Goal: Task Accomplishment & Management: Use online tool/utility

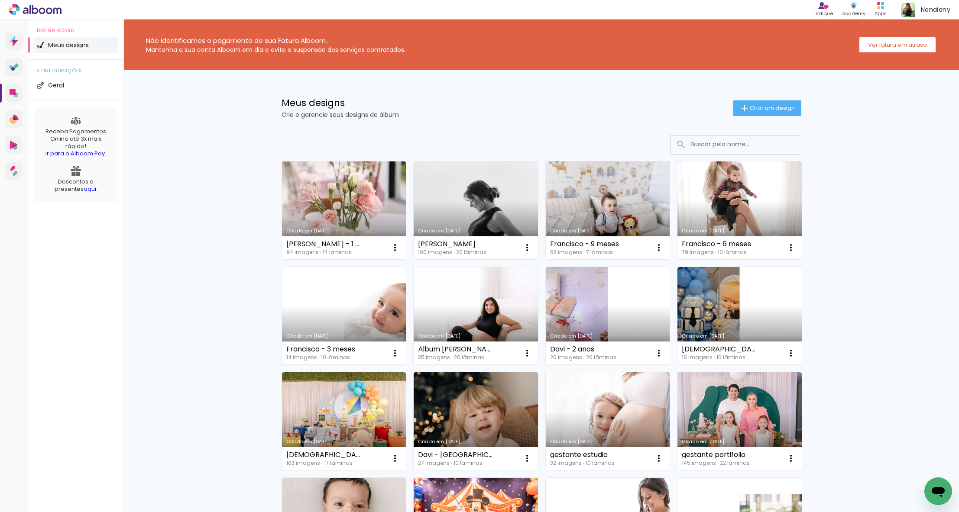
click at [334, 241] on div "[PERSON_NAME] - 1 ano" at bounding box center [324, 244] width 76 height 7
click at [350, 214] on link "Criado em [DATE]" at bounding box center [344, 211] width 124 height 98
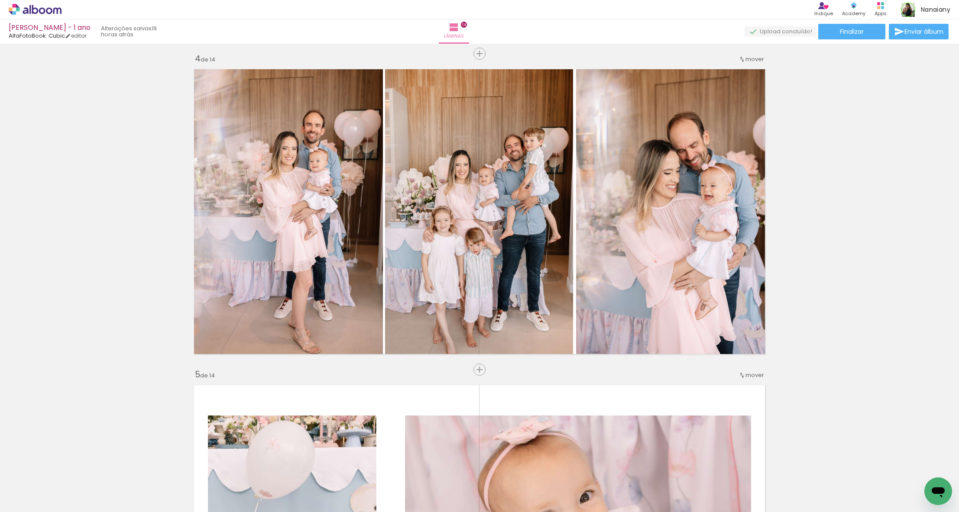
scroll to position [970, 0]
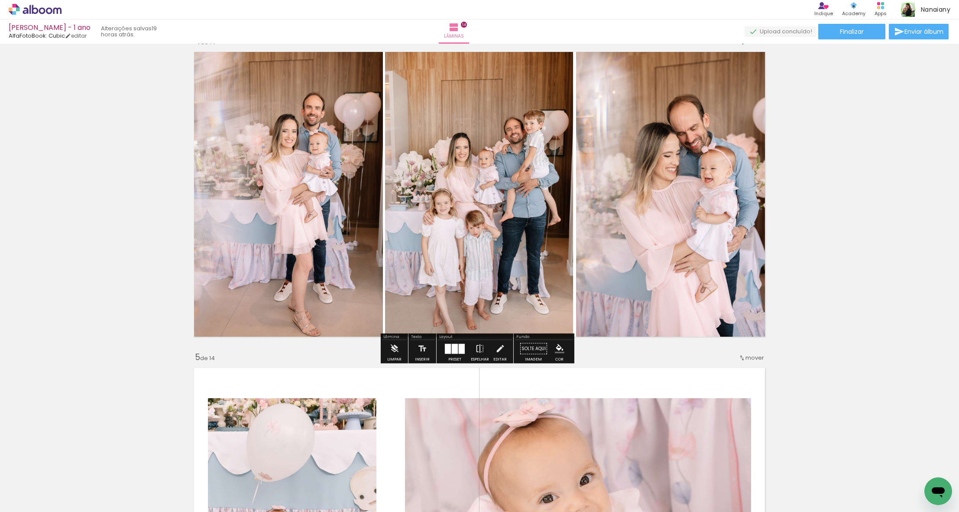
click at [512, 213] on quentale-photo at bounding box center [479, 194] width 188 height 295
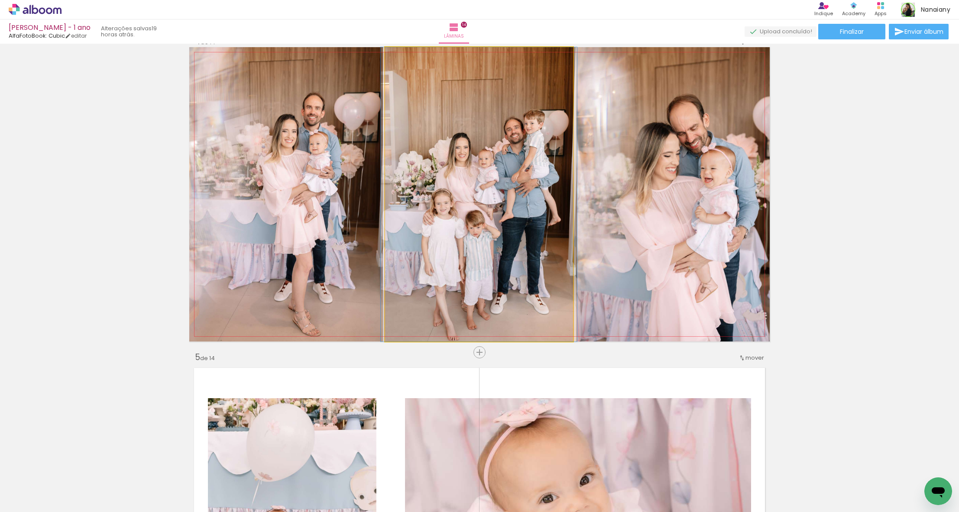
click at [507, 222] on quentale-photo at bounding box center [479, 194] width 188 height 295
drag, startPoint x: 507, startPoint y: 223, endPoint x: 507, endPoint y: 210, distance: 13.4
click at [502, 212] on quentale-photo at bounding box center [479, 194] width 188 height 295
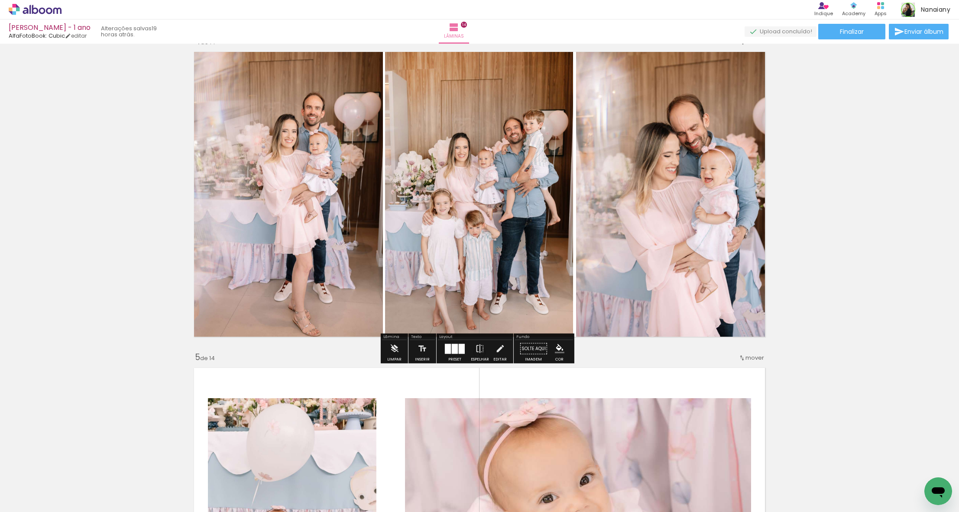
drag, startPoint x: 889, startPoint y: 301, endPoint x: 880, endPoint y: 303, distance: 9.3
drag, startPoint x: 887, startPoint y: 291, endPoint x: 910, endPoint y: 295, distance: 23.4
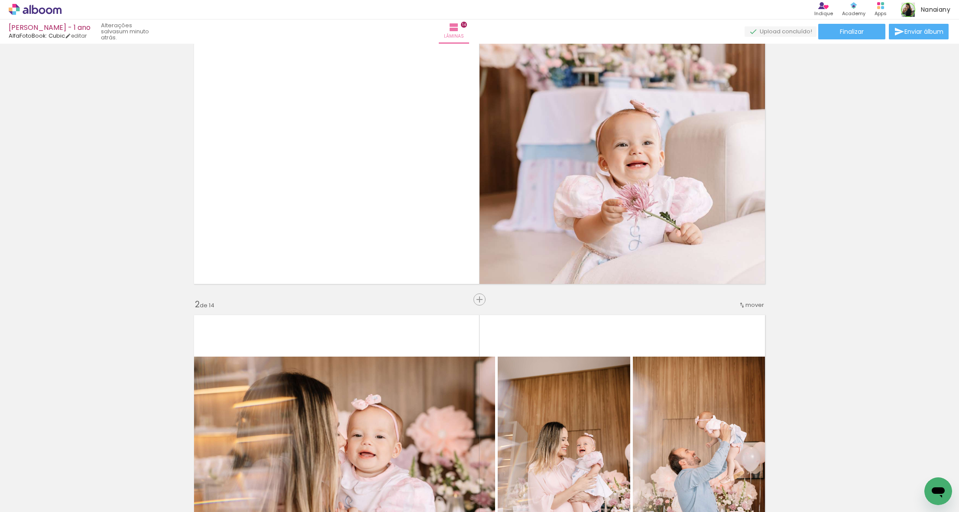
scroll to position [0, 0]
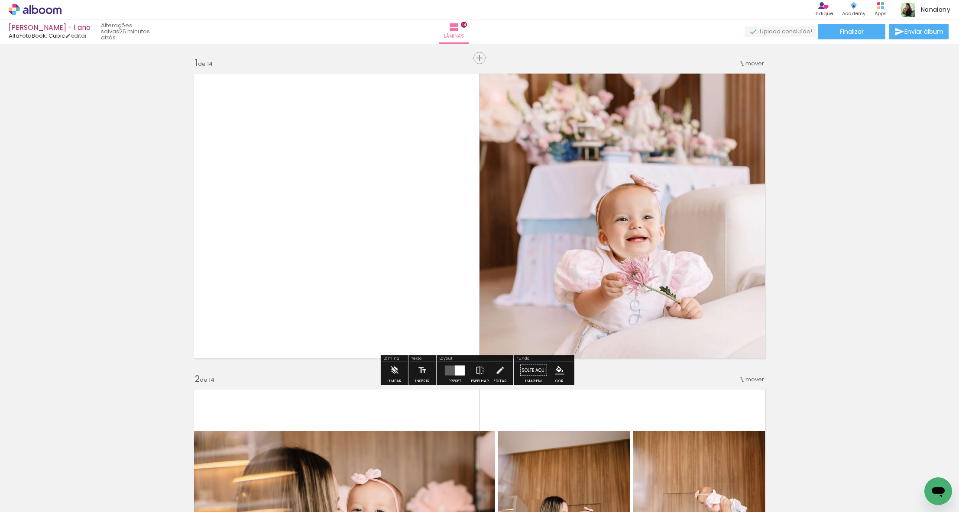
drag, startPoint x: 853, startPoint y: 33, endPoint x: 851, endPoint y: 55, distance: 22.6
click at [852, 33] on span "Finalizar" at bounding box center [852, 32] width 24 height 6
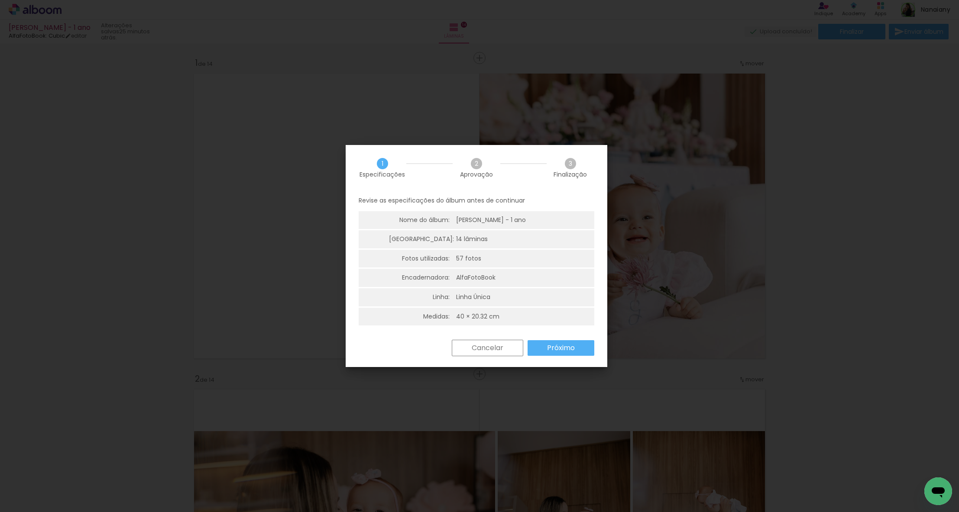
click at [0, 0] on slot "Próximo" at bounding box center [0, 0] width 0 height 0
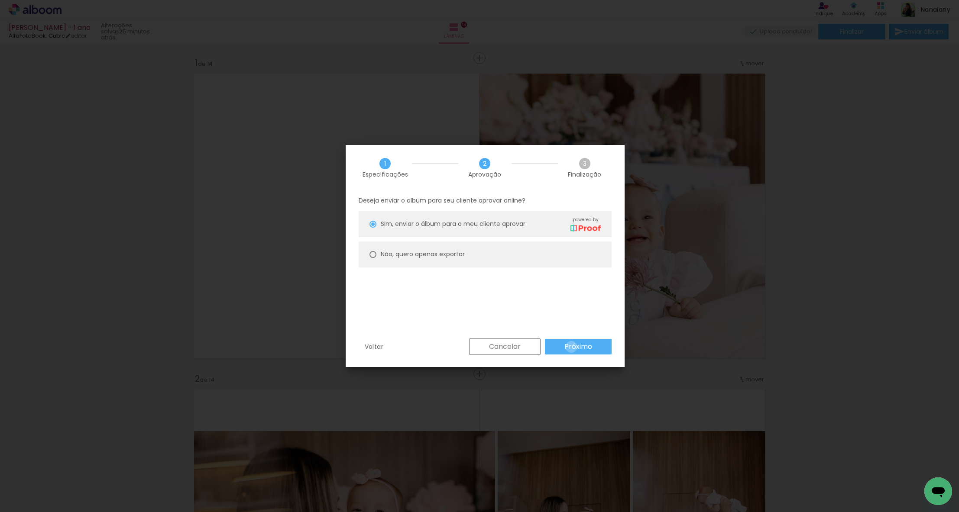
click at [0, 0] on slot "Próximo" at bounding box center [0, 0] width 0 height 0
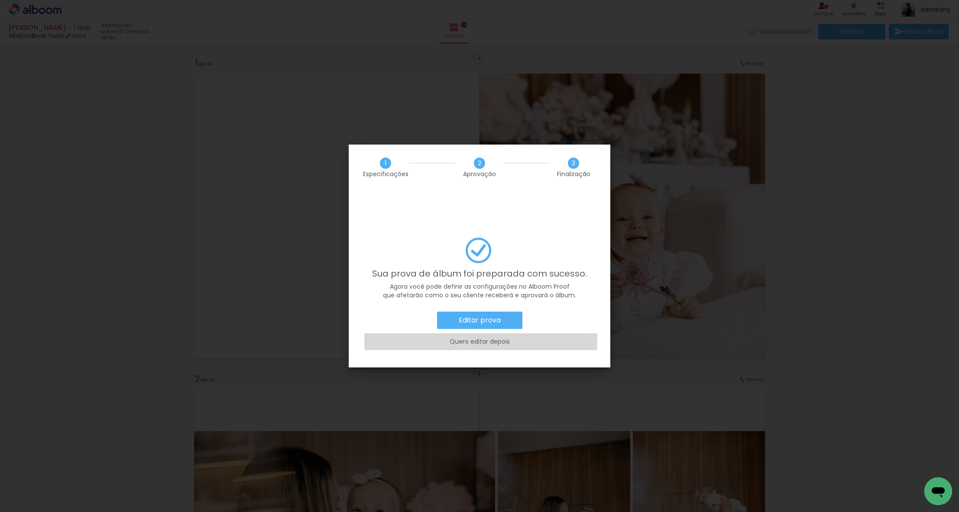
drag, startPoint x: 504, startPoint y: 318, endPoint x: 513, endPoint y: 295, distance: 25.3
click at [514, 312] on div "Editar prova Quero editar depois" at bounding box center [480, 333] width 236 height 43
click at [511, 312] on paper-button "Editar prova" at bounding box center [479, 320] width 85 height 17
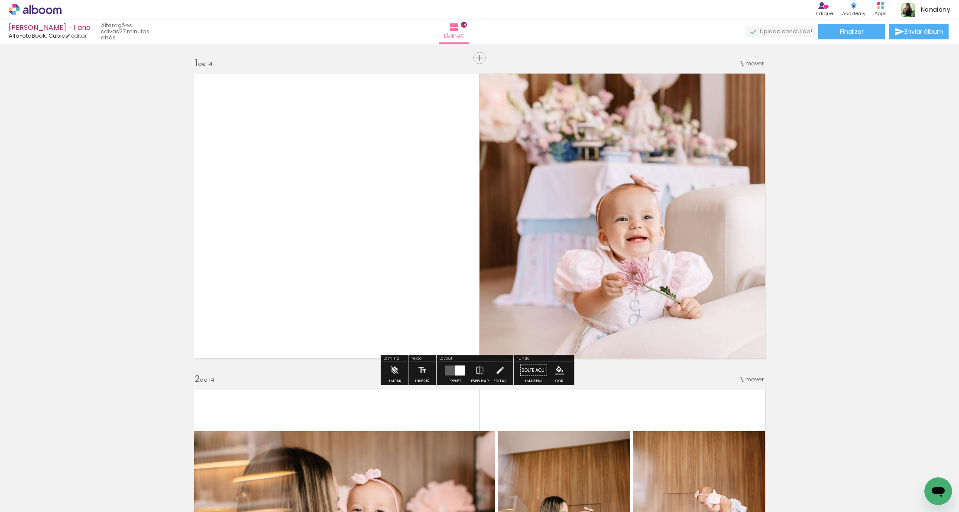
click at [37, 9] on icon at bounding box center [35, 9] width 6 height 9
click at [855, 36] on paper-button "Finalizar" at bounding box center [851, 32] width 67 height 16
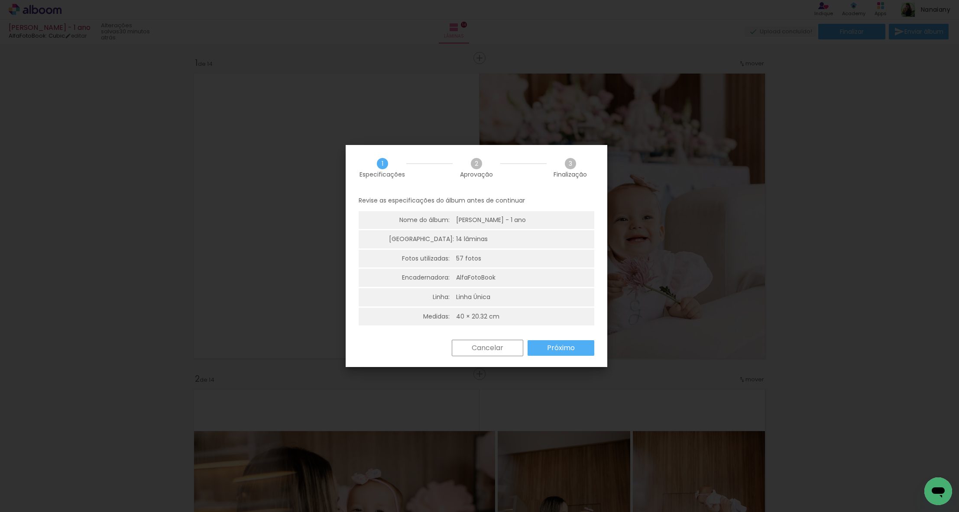
click at [0, 0] on slot "Próximo" at bounding box center [0, 0] width 0 height 0
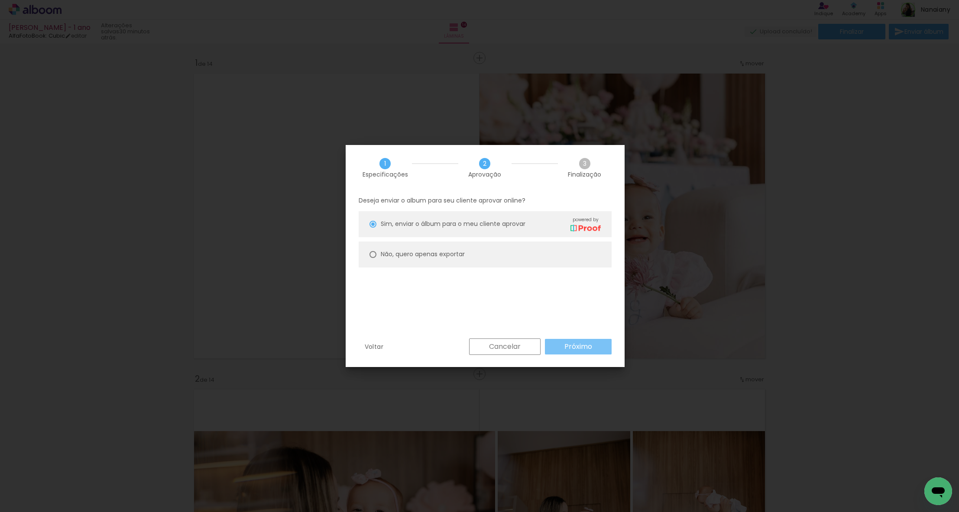
click at [0, 0] on paper-button "Próximo" at bounding box center [0, 0] width 0 height 0
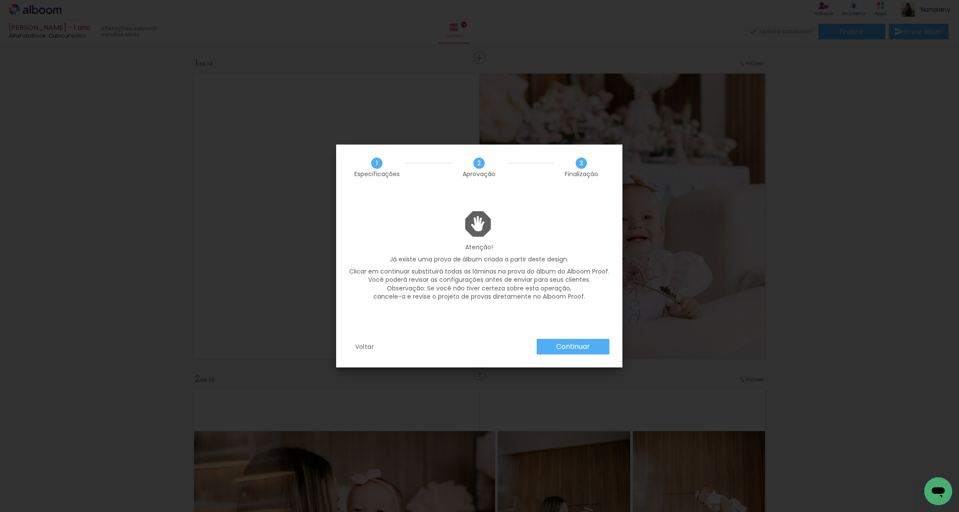
click at [0, 0] on slot "Continuar" at bounding box center [0, 0] width 0 height 0
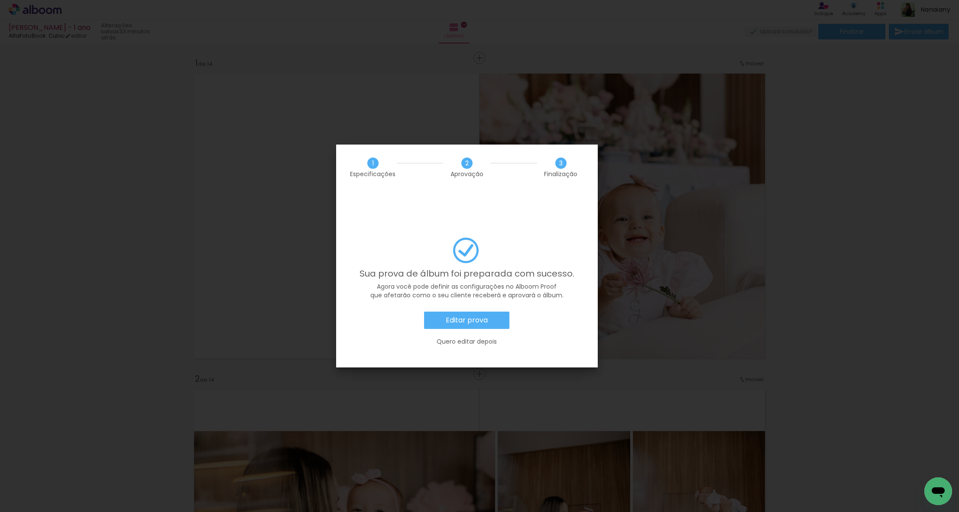
click at [0, 0] on paper-button "Editar prova" at bounding box center [0, 0] width 0 height 0
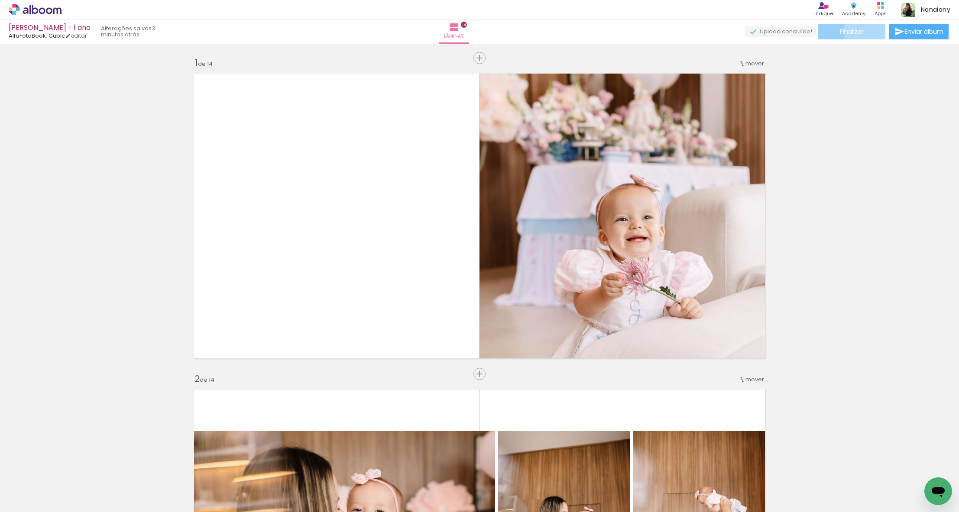
click at [862, 31] on paper-button "Finalizar" at bounding box center [851, 32] width 67 height 16
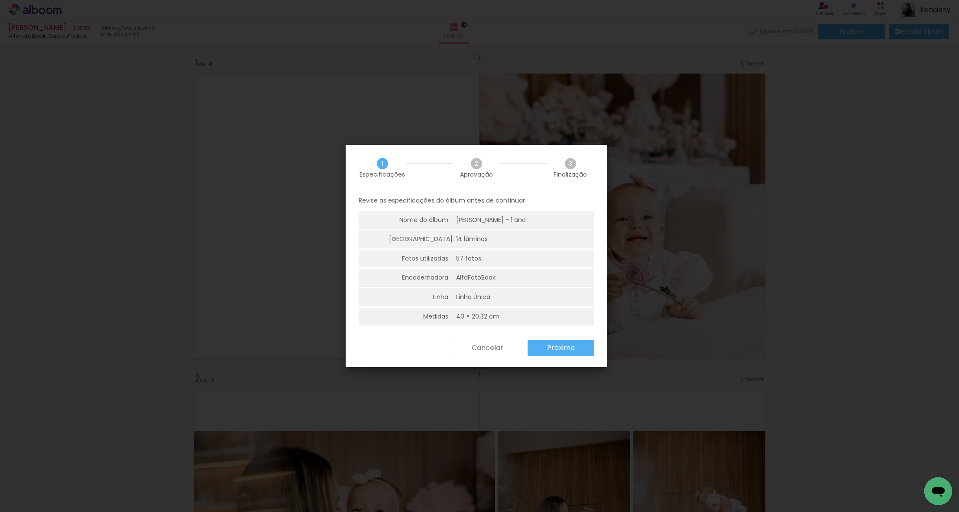
click at [0, 0] on slot "Próximo" at bounding box center [0, 0] width 0 height 0
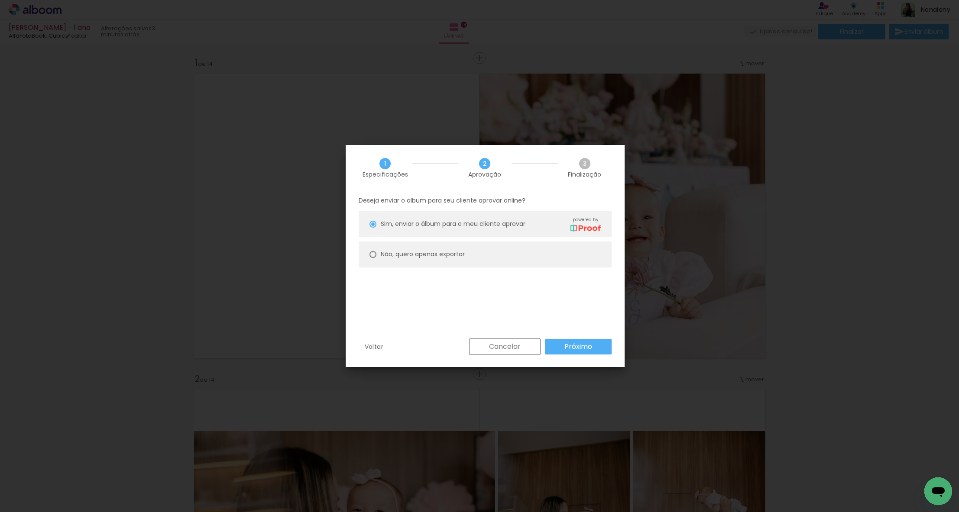
click at [0, 0] on slot "Não, quero apenas exportar" at bounding box center [0, 0] width 0 height 0
type paper-radio-button "on"
click at [0, 0] on slot "Próximo" at bounding box center [0, 0] width 0 height 0
type input "Alta, 300 DPI"
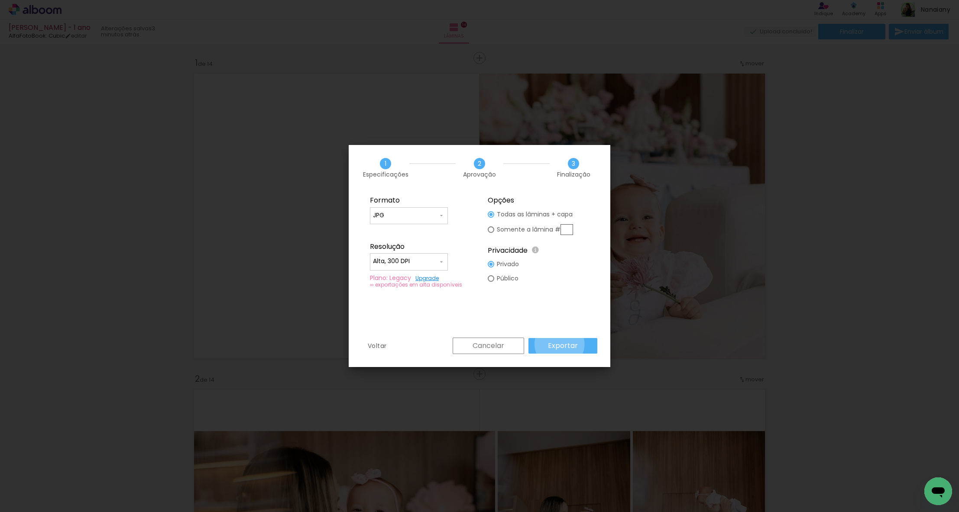
click at [0, 0] on slot "Exportar" at bounding box center [0, 0] width 0 height 0
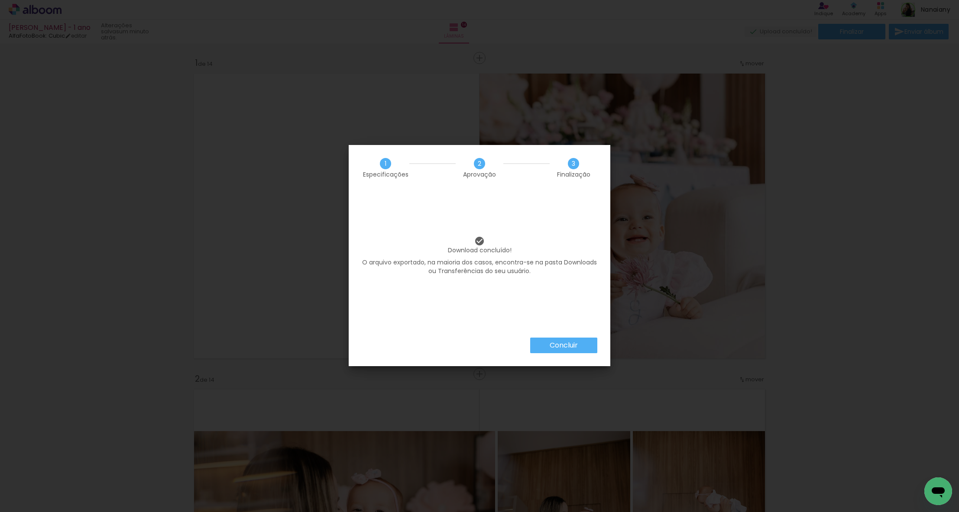
click at [556, 340] on paper-button "Concluir" at bounding box center [563, 346] width 67 height 16
